Goal: Transaction & Acquisition: Purchase product/service

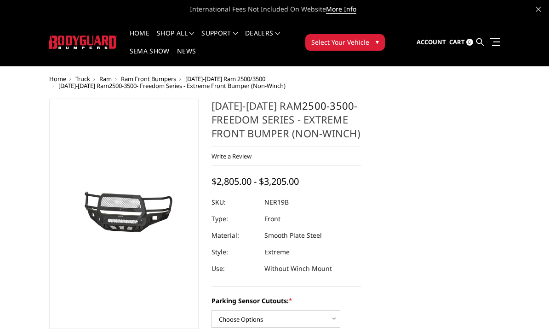
click at [375, 42] on button "Select Your Vehicle ▾" at bounding box center [346, 42] width 80 height 17
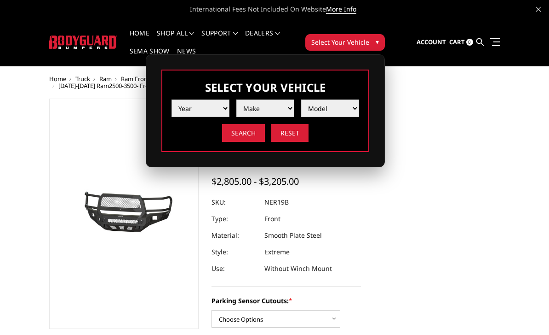
click at [223, 109] on select "Year 2025 2024 2023 2022 2021 2020 2019 2018 2017 2016 2015 2014 2013 2012 2011…" at bounding box center [201, 107] width 58 height 17
select select "yr_2023"
click at [285, 112] on select "Make Chevrolet Ford GMC Ram Toyota" at bounding box center [266, 107] width 58 height 17
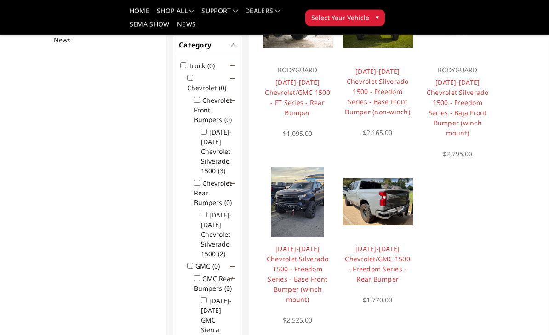
scroll to position [139, 0]
click at [306, 218] on img at bounding box center [298, 202] width 52 height 70
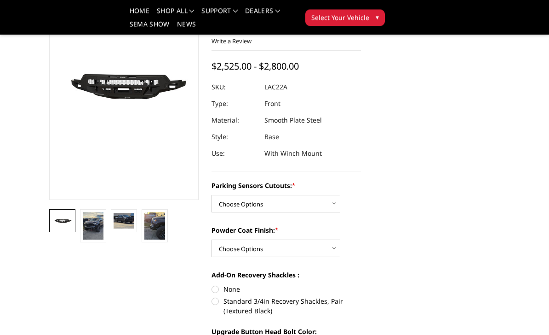
scroll to position [106, 0]
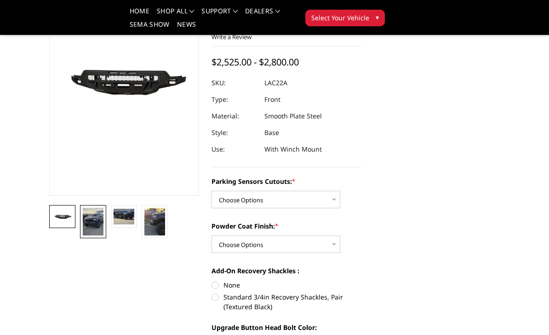
click at [96, 227] on img at bounding box center [93, 222] width 21 height 28
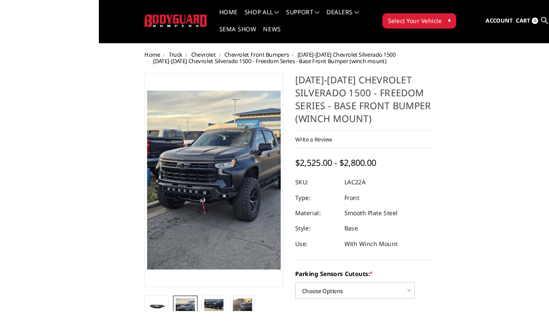
scroll to position [37, 0]
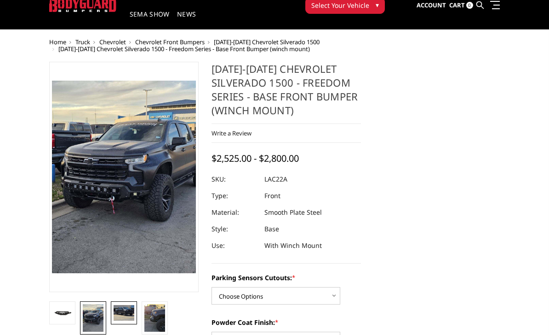
click at [126, 314] on img at bounding box center [124, 313] width 21 height 16
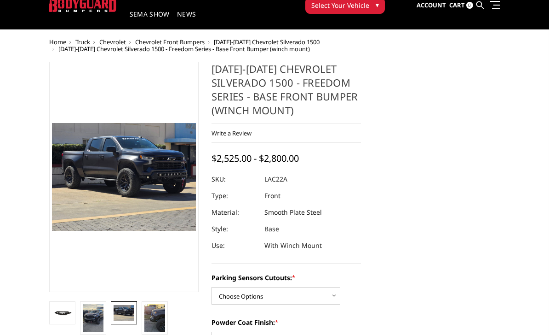
click at [131, 314] on img at bounding box center [124, 313] width 21 height 16
click at [162, 327] on img at bounding box center [155, 318] width 21 height 28
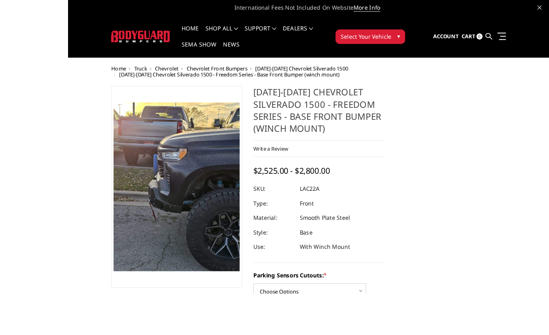
scroll to position [17, 0]
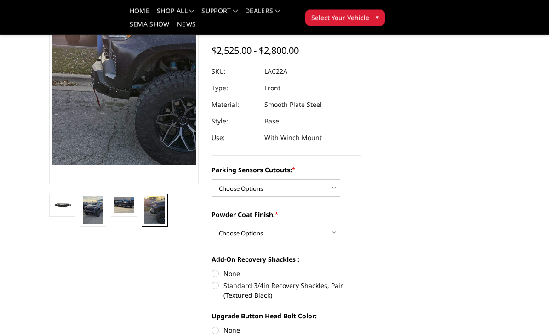
scroll to position [117, 0]
click at [337, 189] on select "Choose Options Yes - I have parking sensors No - I do NOT have parking sensors" at bounding box center [276, 187] width 129 height 17
select select "4345"
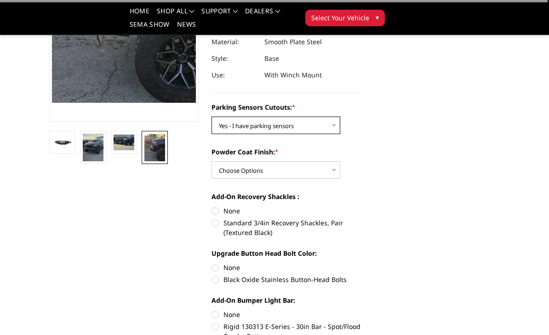
scroll to position [181, 0]
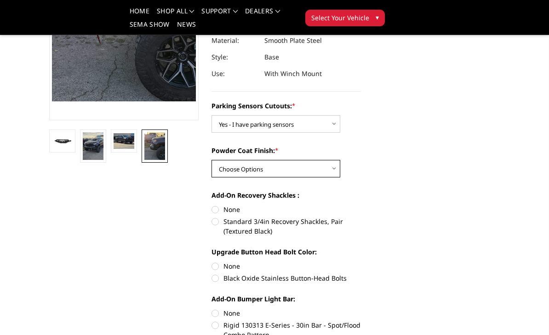
click at [335, 165] on select "Choose Options Bare Metal Textured Black Powder Coat" at bounding box center [276, 168] width 129 height 17
select select "4360"
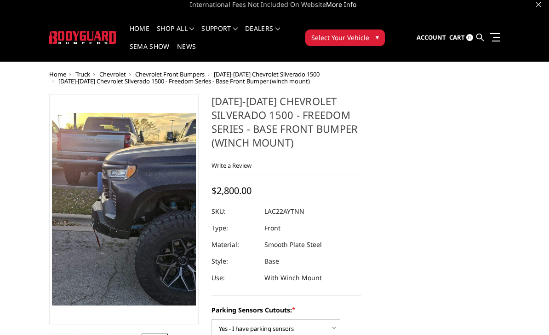
scroll to position [0, 0]
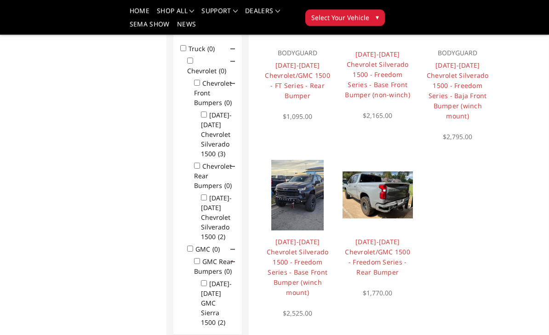
scroll to position [156, 0]
click at [394, 250] on link "2019-2025 Chevrolet/GMC 1500 - Freedom Series - Rear Bumper" at bounding box center [377, 256] width 65 height 39
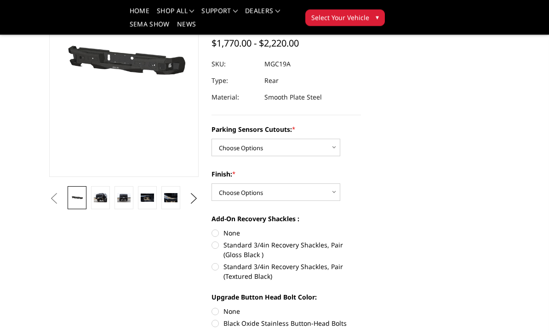
scroll to position [111, 0]
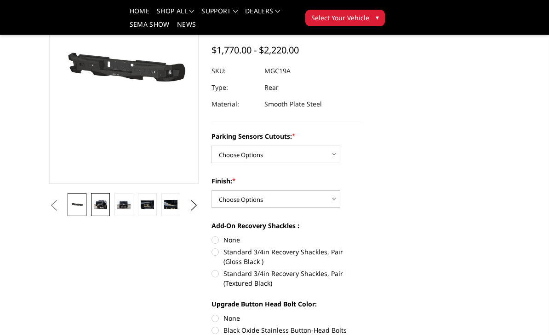
click at [106, 205] on img at bounding box center [100, 204] width 13 height 9
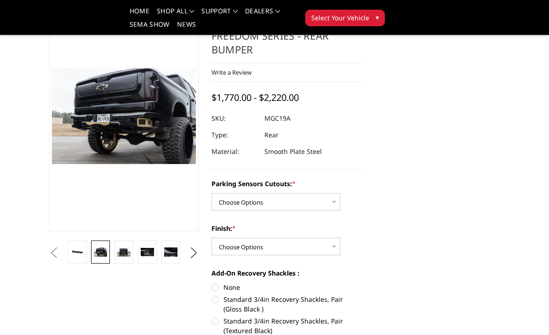
scroll to position [46, 0]
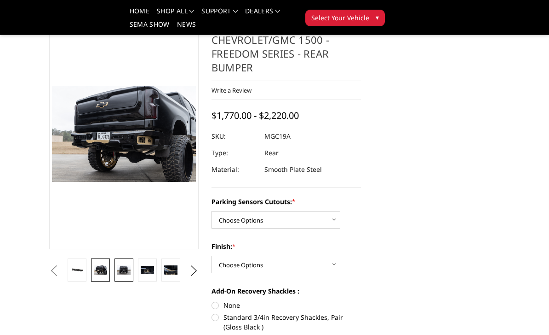
click at [129, 272] on img at bounding box center [123, 269] width 13 height 9
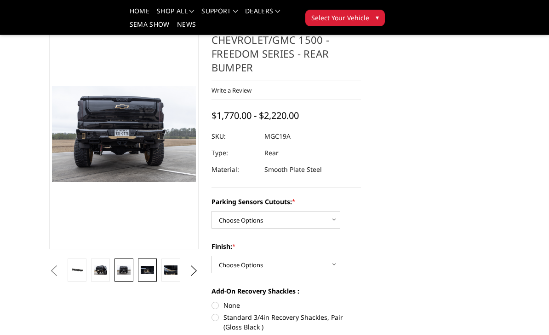
click at [149, 279] on link at bounding box center [147, 269] width 19 height 23
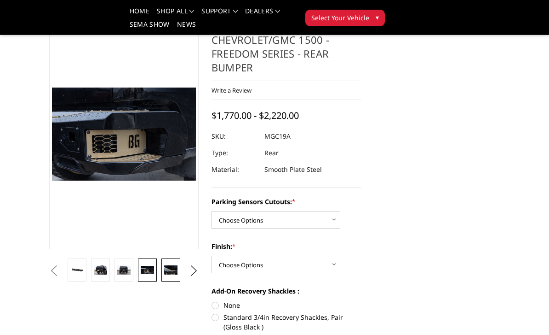
click at [178, 278] on link at bounding box center [171, 269] width 19 height 23
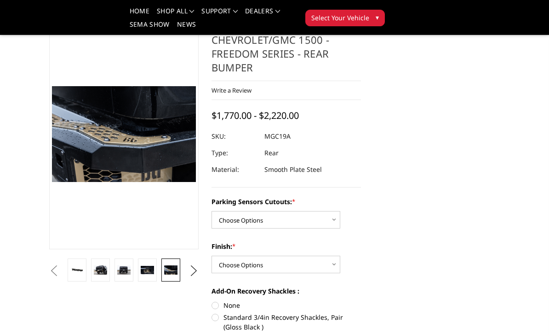
scroll to position [0, 0]
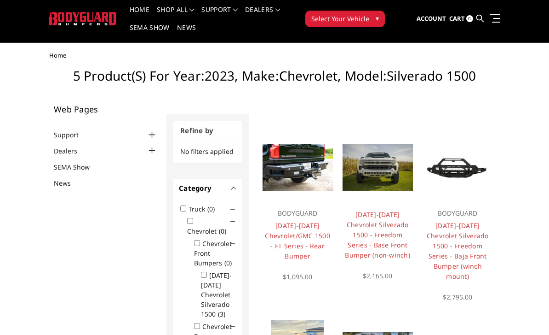
scroll to position [30, 0]
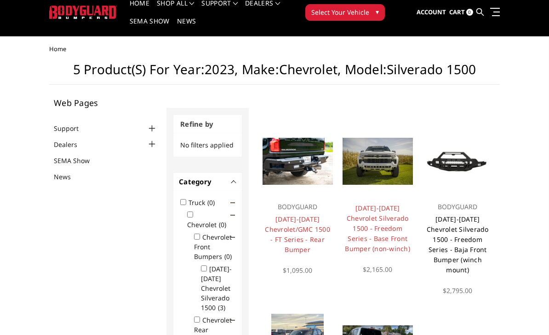
click at [463, 236] on link "[DATE]-[DATE] Chevrolet Silverado 1500 - Freedom Series - Baja Front Bumper (wi…" at bounding box center [458, 243] width 62 height 59
